Goal: Find specific page/section: Find specific page/section

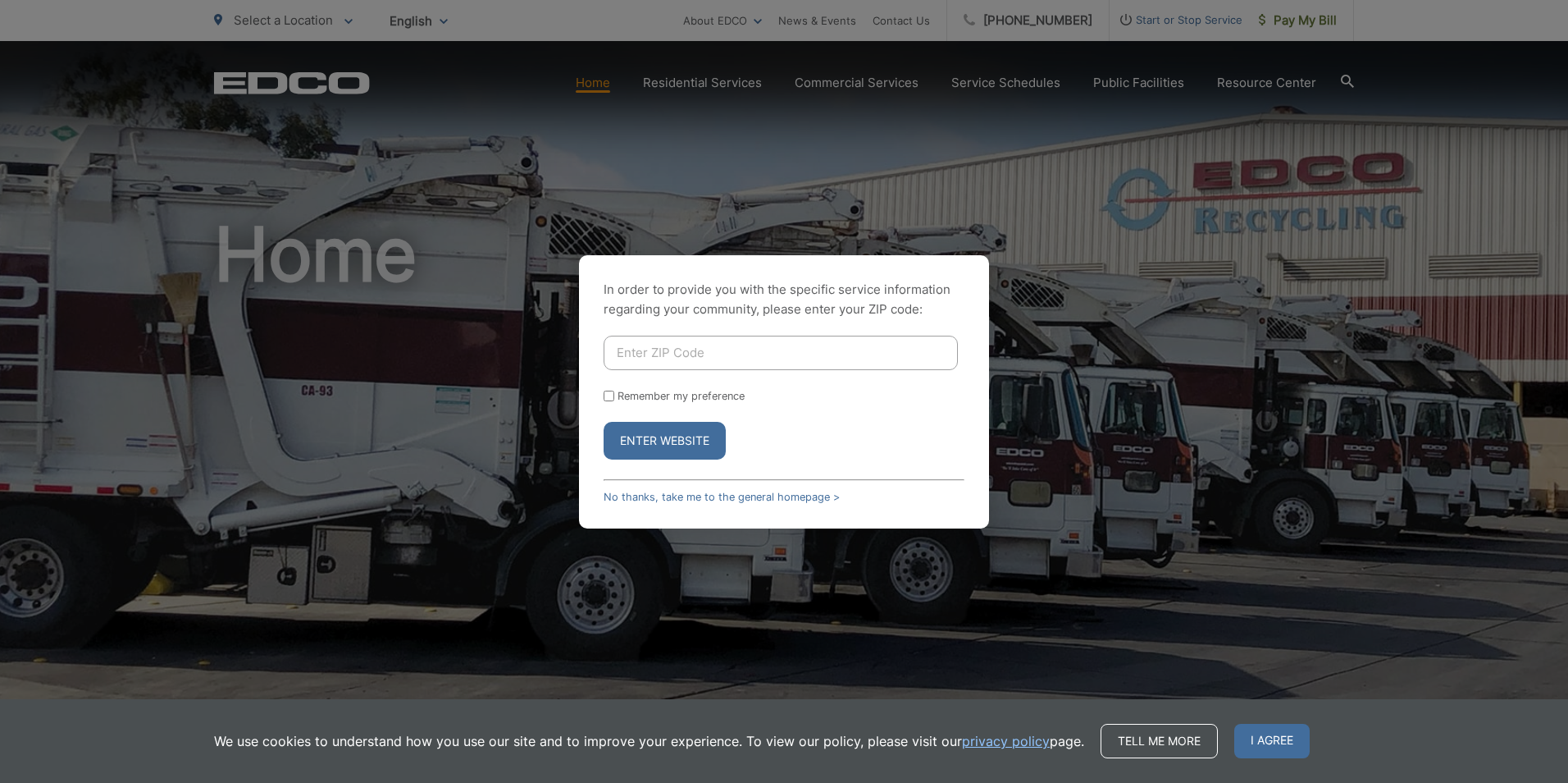
click at [747, 351] on input "Enter ZIP Code" at bounding box center [781, 353] width 354 height 35
type input "92020"
click at [648, 427] on button "Enter Website" at bounding box center [665, 440] width 123 height 37
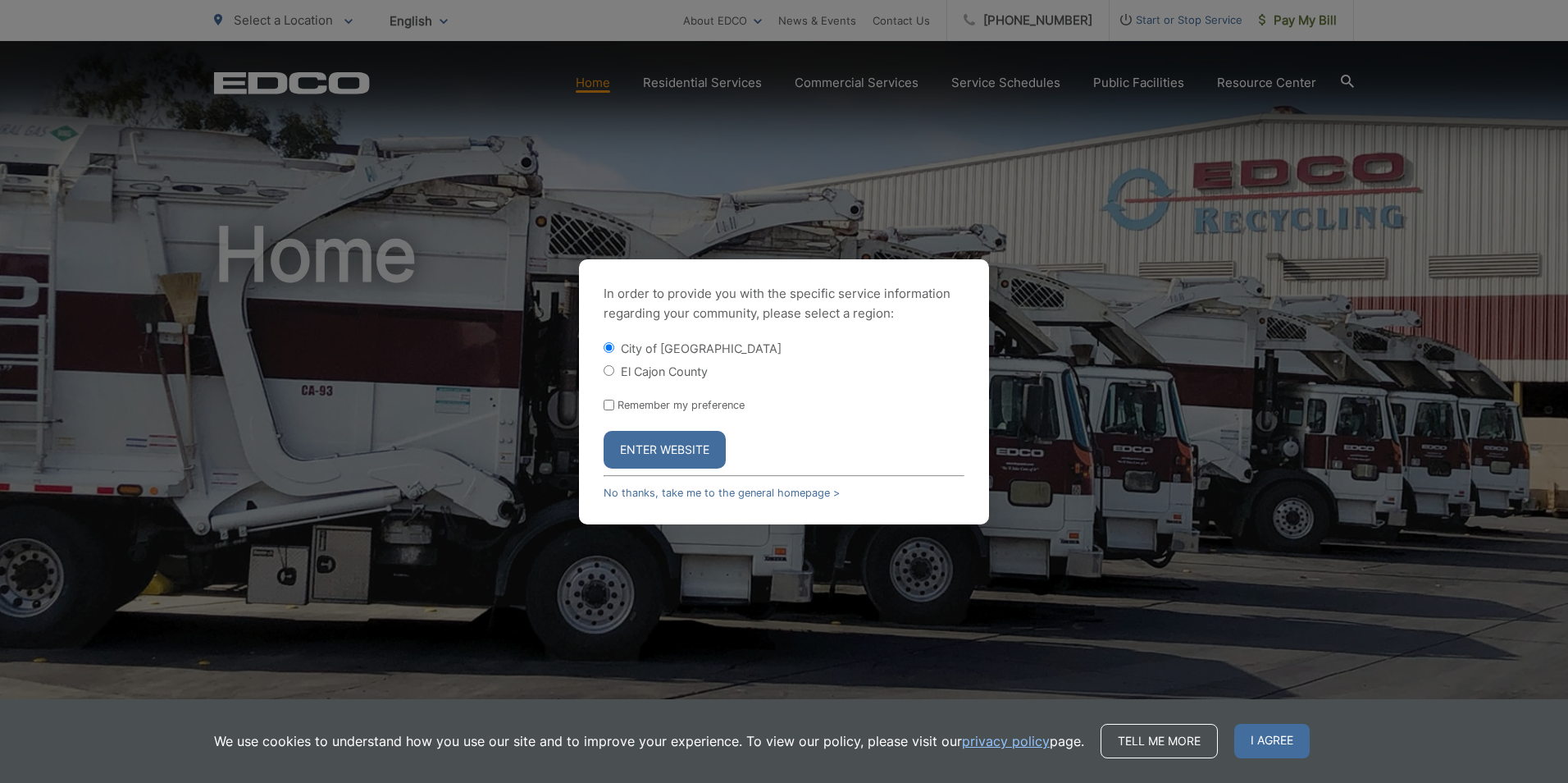
click at [646, 460] on button "Enter Website" at bounding box center [665, 449] width 123 height 37
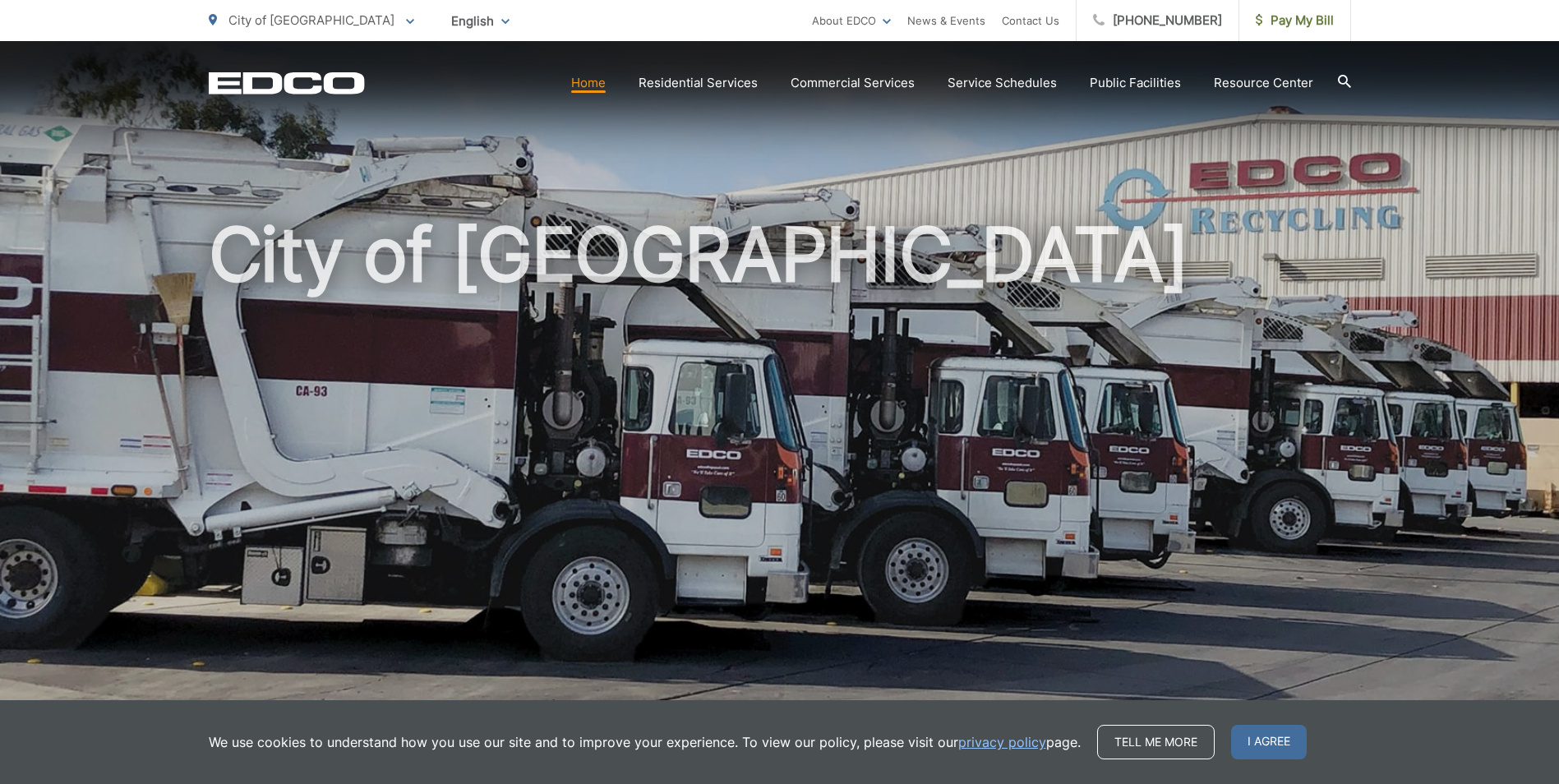
click at [1247, 241] on h1 "City of [GEOGRAPHIC_DATA]" at bounding box center [780, 474] width 1142 height 520
click at [1149, 236] on h1 "City of [GEOGRAPHIC_DATA]" at bounding box center [780, 474] width 1142 height 520
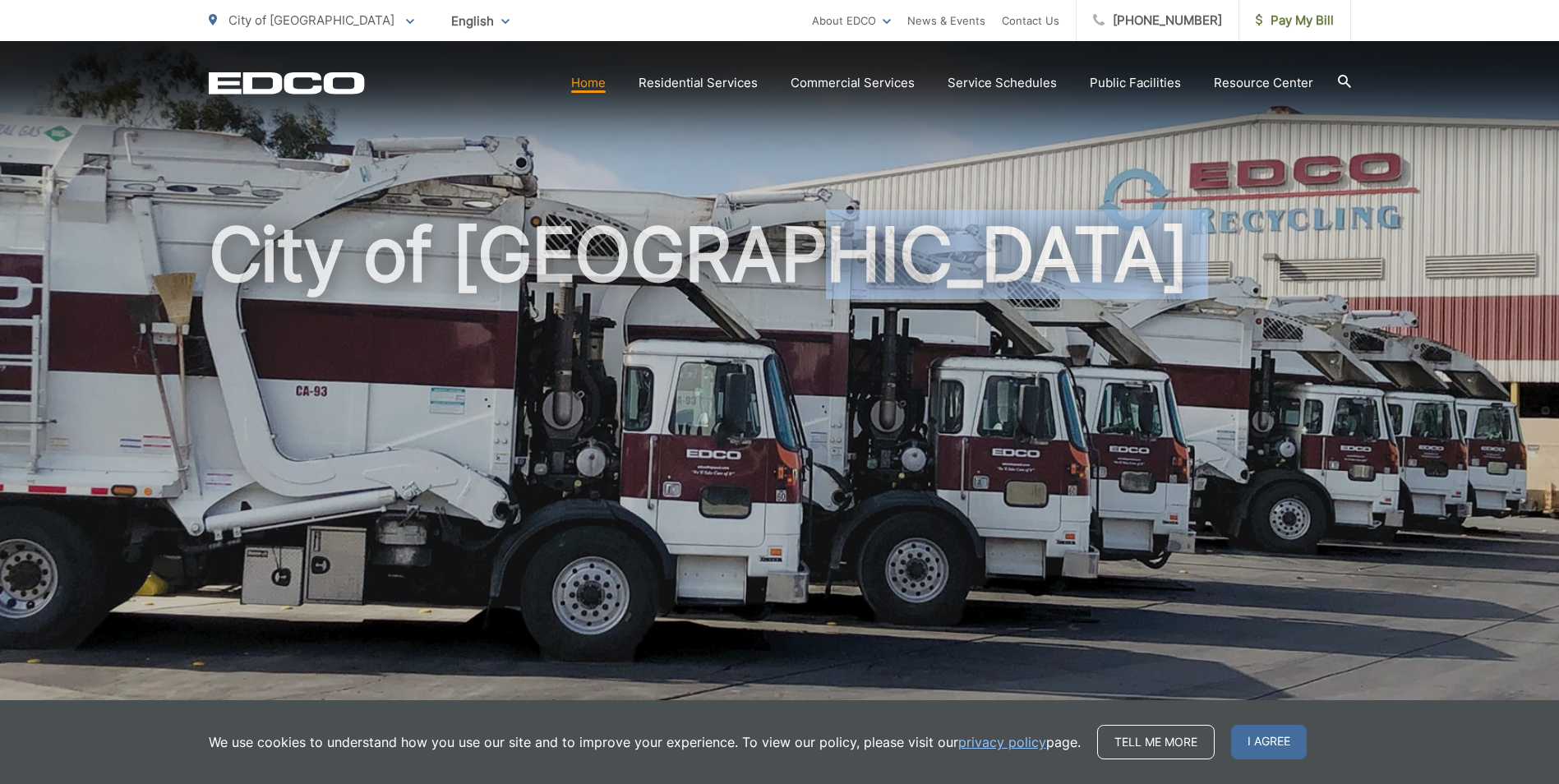
click at [1147, 236] on h1 "City of [GEOGRAPHIC_DATA]" at bounding box center [780, 474] width 1142 height 520
